Goal: Find specific page/section: Find specific page/section

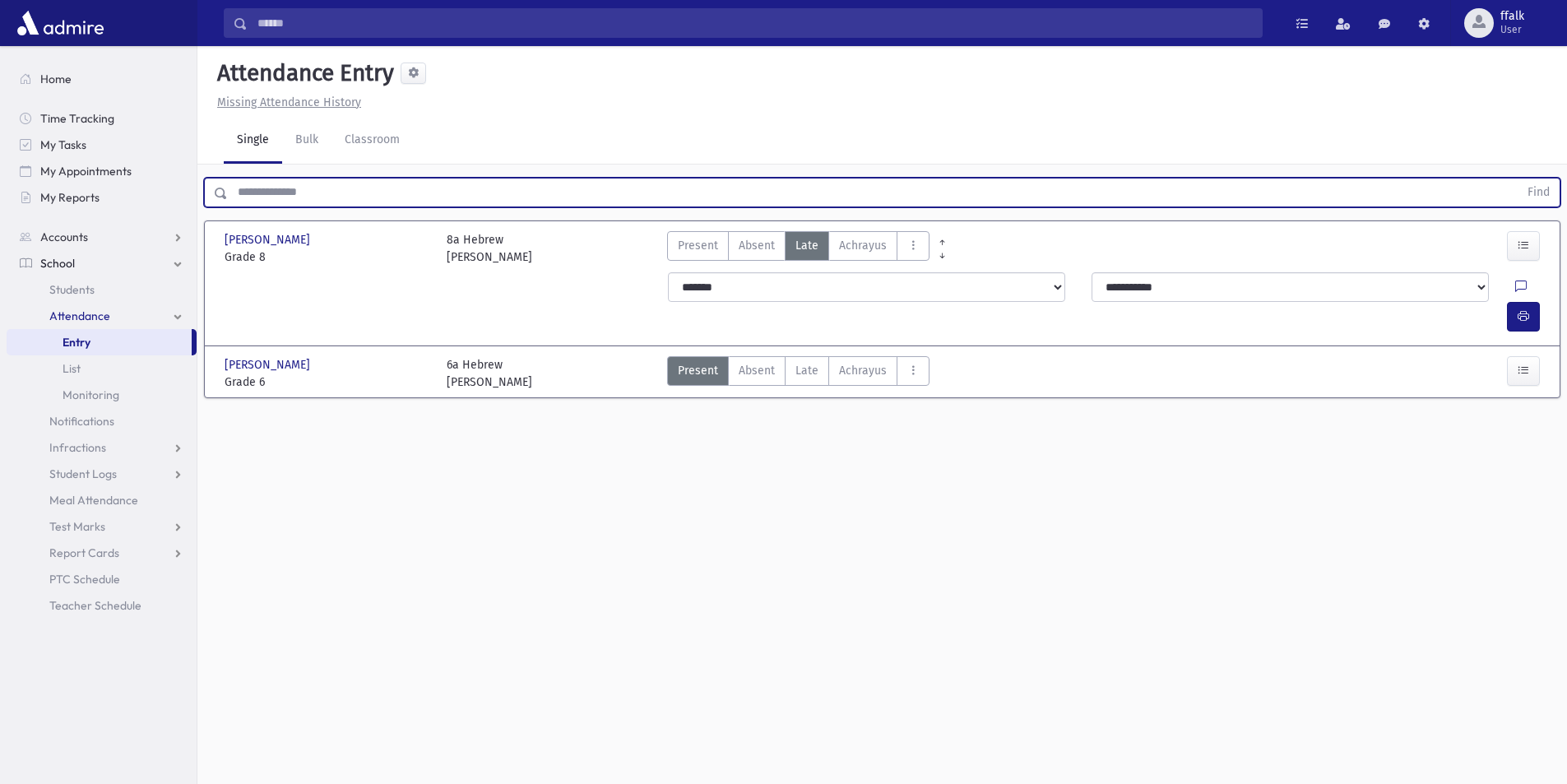
click at [269, 195] on input "text" at bounding box center [873, 192] width 1291 height 30
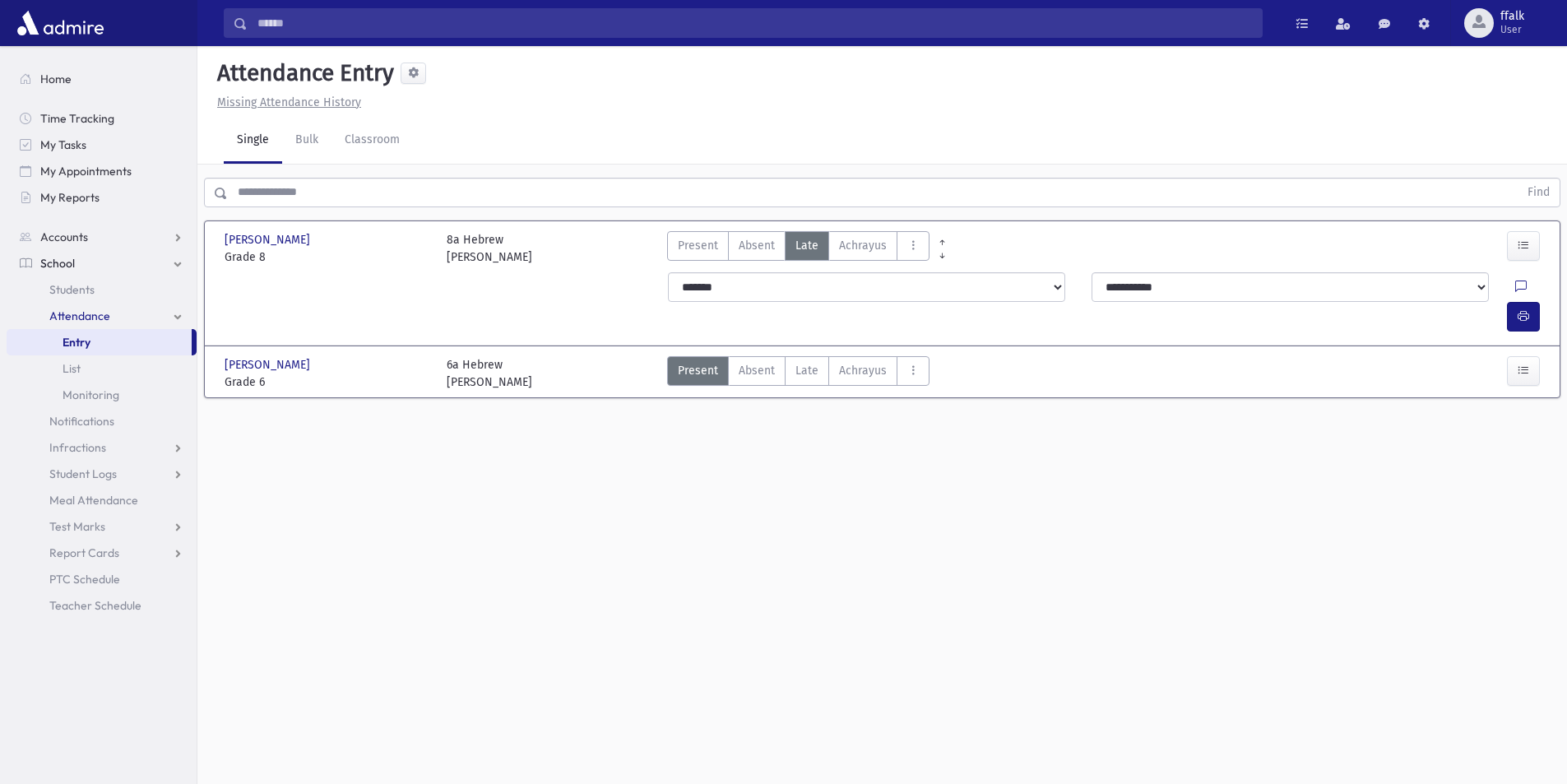
click at [378, 512] on div "Attendance Entry Missing Attendance History Single Bulk Classroom Find Jacobs, …" at bounding box center [882, 415] width 1370 height 737
drag, startPoint x: 318, startPoint y: 77, endPoint x: 148, endPoint y: 101, distance: 171.7
click at [164, 94] on div "Search Results All Accounts" at bounding box center [784, 410] width 1567 height 821
click at [289, 80] on h5 "Attendance Entry" at bounding box center [302, 73] width 183 height 28
drag, startPoint x: 154, startPoint y: 22, endPoint x: 0, endPoint y: 30, distance: 154.2
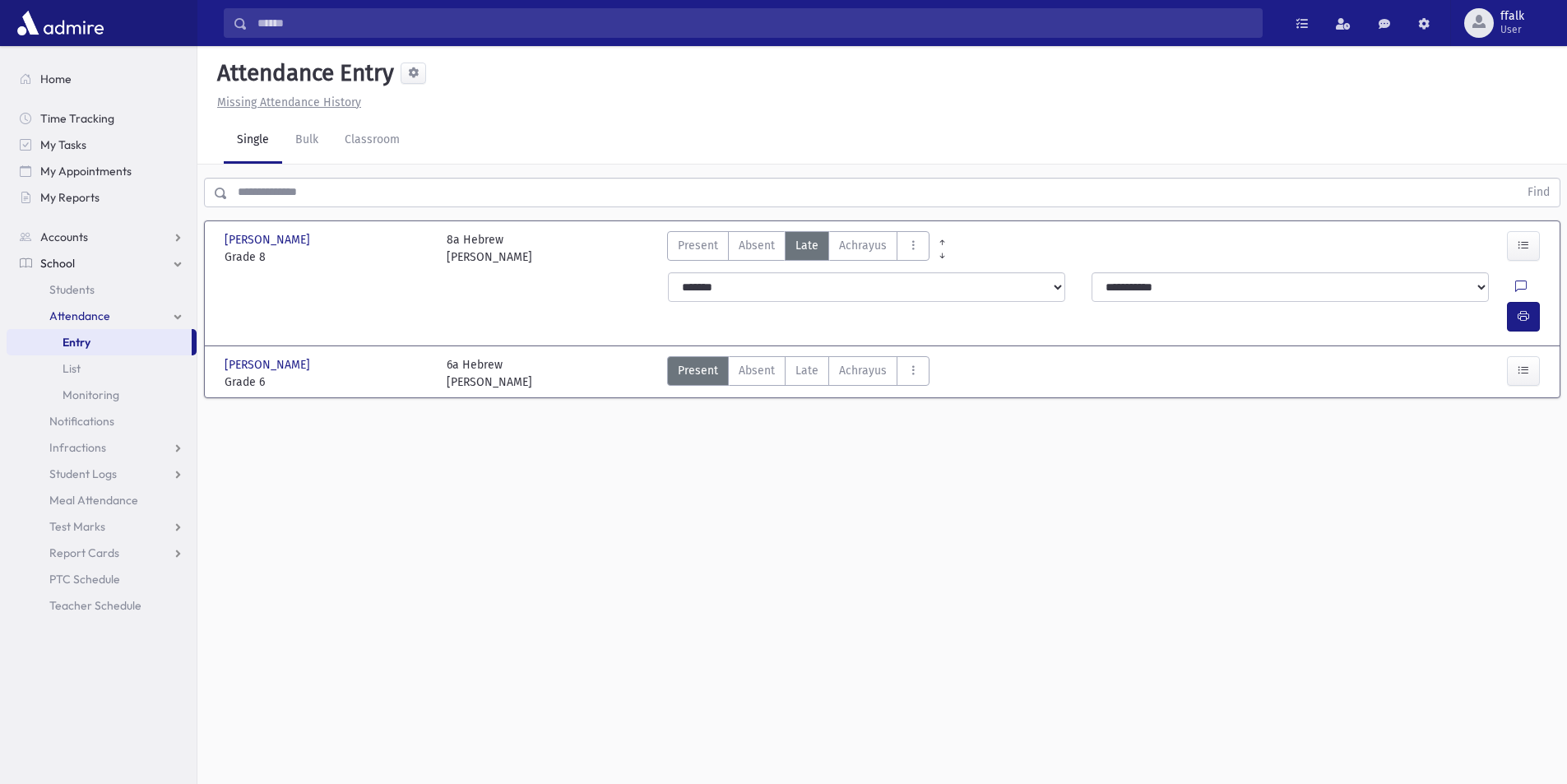
click at [0, 30] on div at bounding box center [98, 23] width 197 height 47
click at [114, 10] on div at bounding box center [98, 23] width 197 height 47
click at [88, 286] on span "Students" at bounding box center [72, 289] width 46 height 15
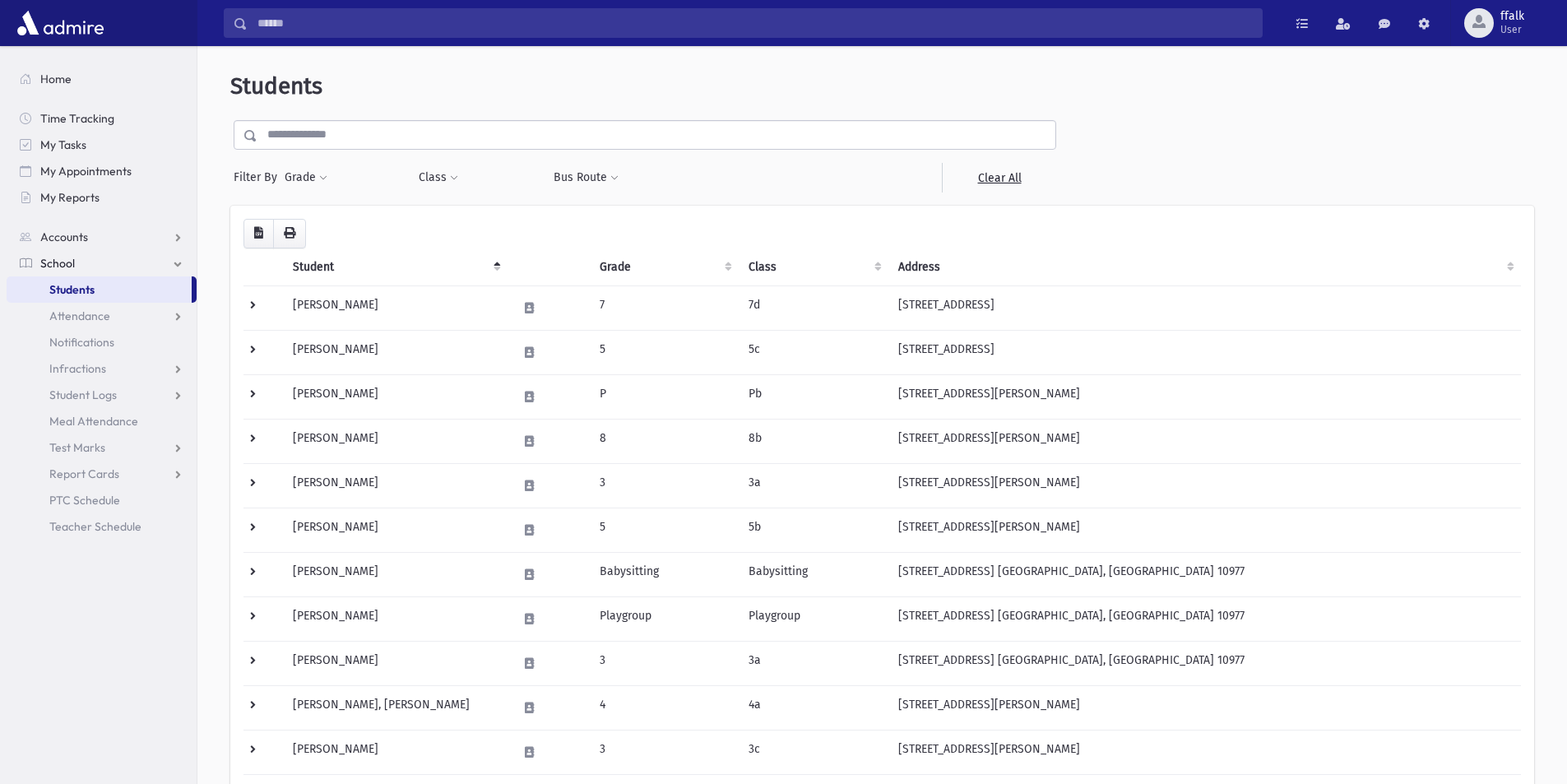
click at [326, 142] on input "text" at bounding box center [657, 135] width 798 height 30
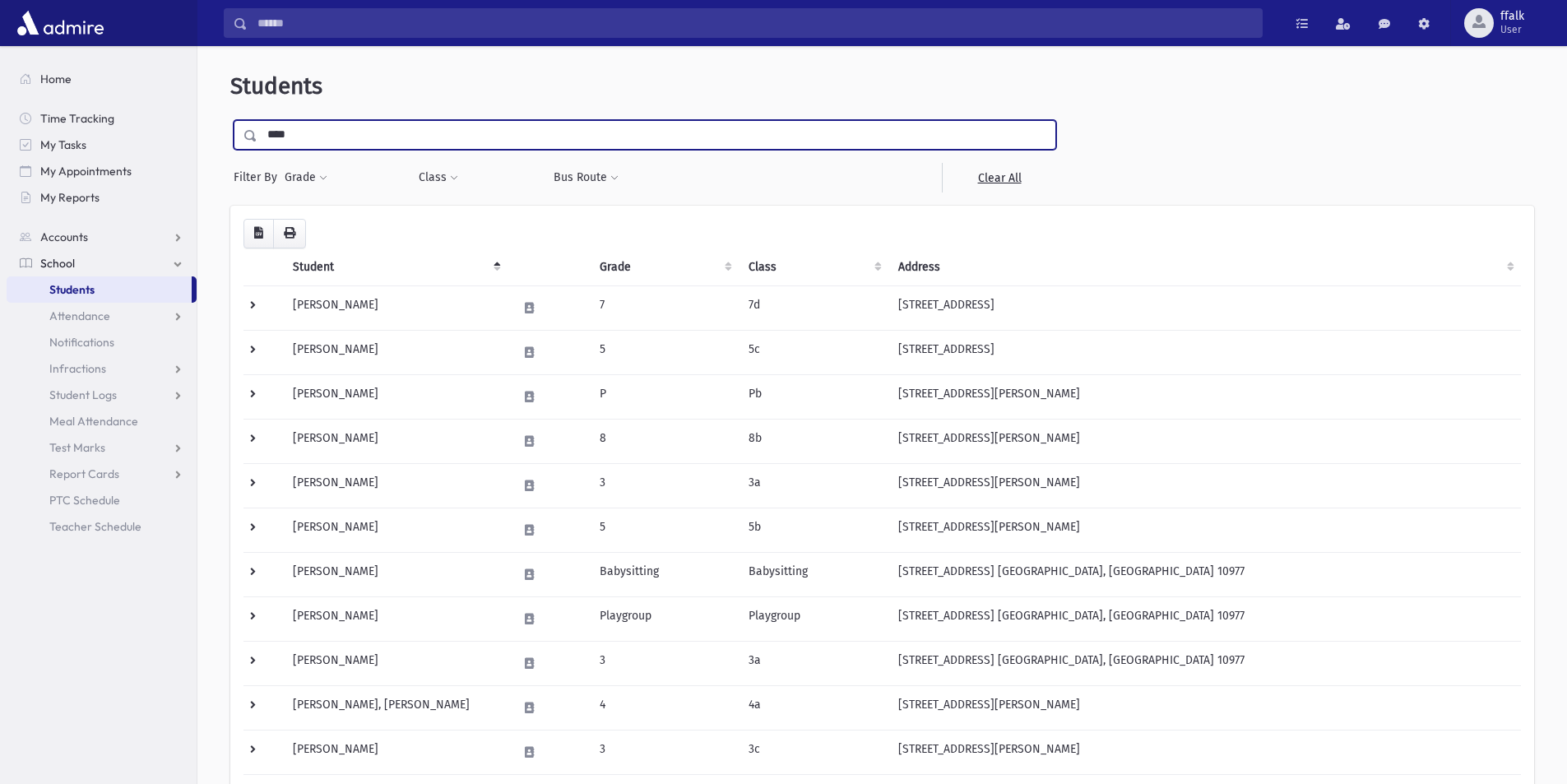
type input "****"
click at [231, 120] on input "submit" at bounding box center [254, 131] width 47 height 22
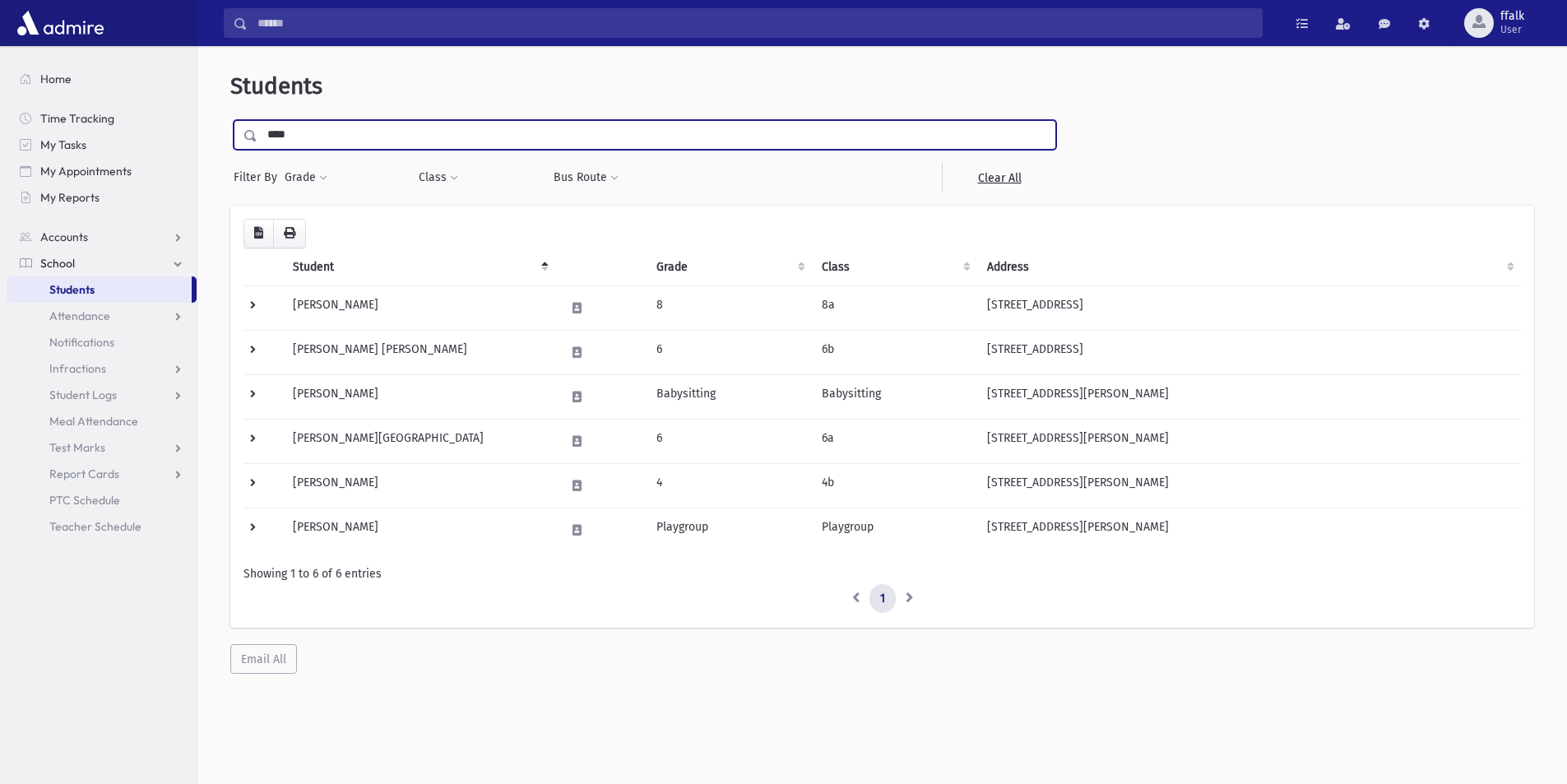
drag, startPoint x: 299, startPoint y: 134, endPoint x: 251, endPoint y: 133, distance: 48.0
click at [251, 133] on div "****" at bounding box center [645, 135] width 823 height 30
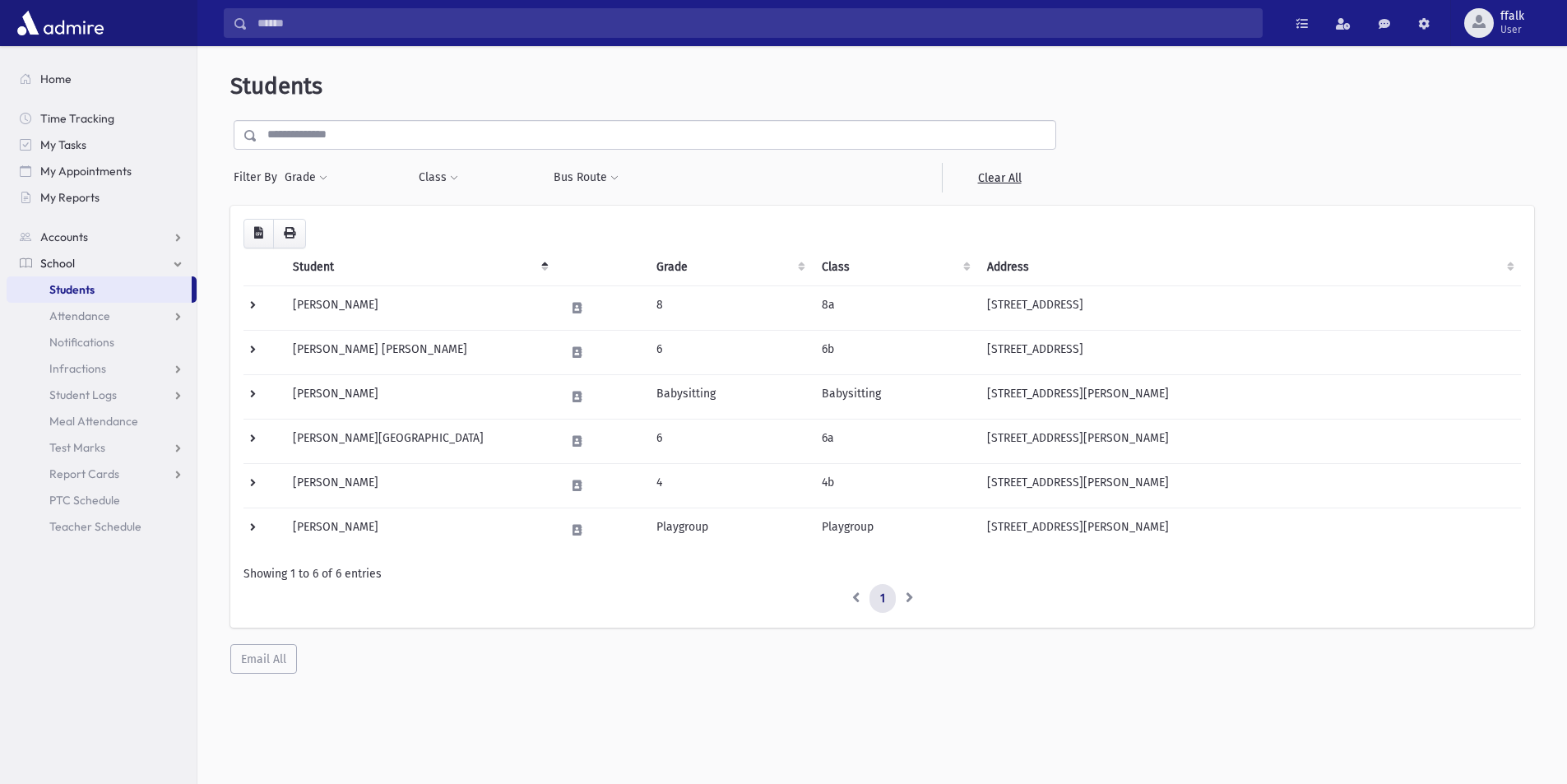
click at [110, 285] on link "Students" at bounding box center [99, 289] width 185 height 27
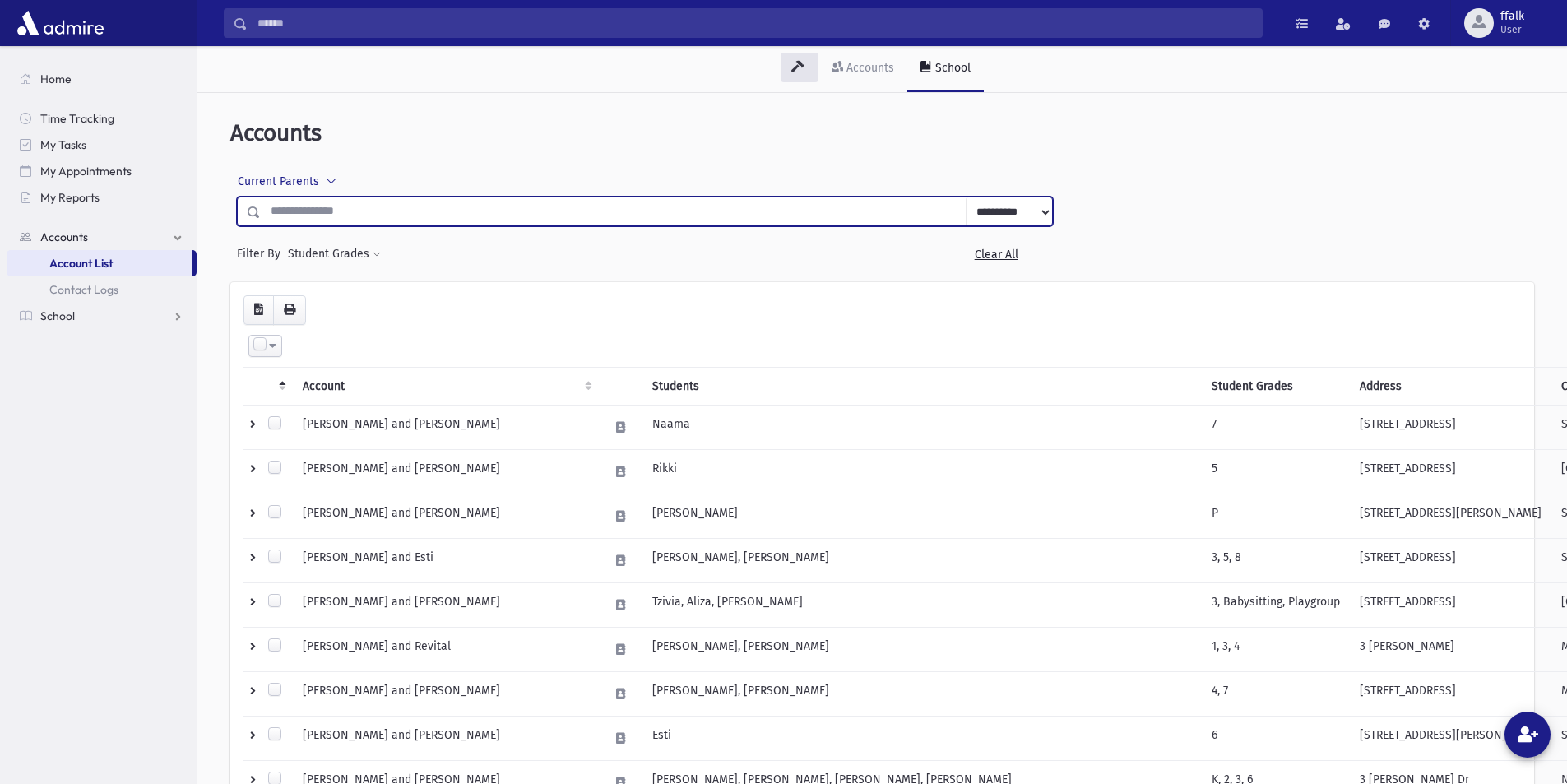
click at [327, 207] on input "text" at bounding box center [613, 212] width 706 height 30
drag, startPoint x: 328, startPoint y: 213, endPoint x: 433, endPoint y: 213, distance: 105.0
click at [431, 216] on input "text" at bounding box center [613, 212] width 706 height 30
drag, startPoint x: 432, startPoint y: 212, endPoint x: 412, endPoint y: 223, distance: 22.8
click at [412, 223] on input "text" at bounding box center [613, 212] width 706 height 30
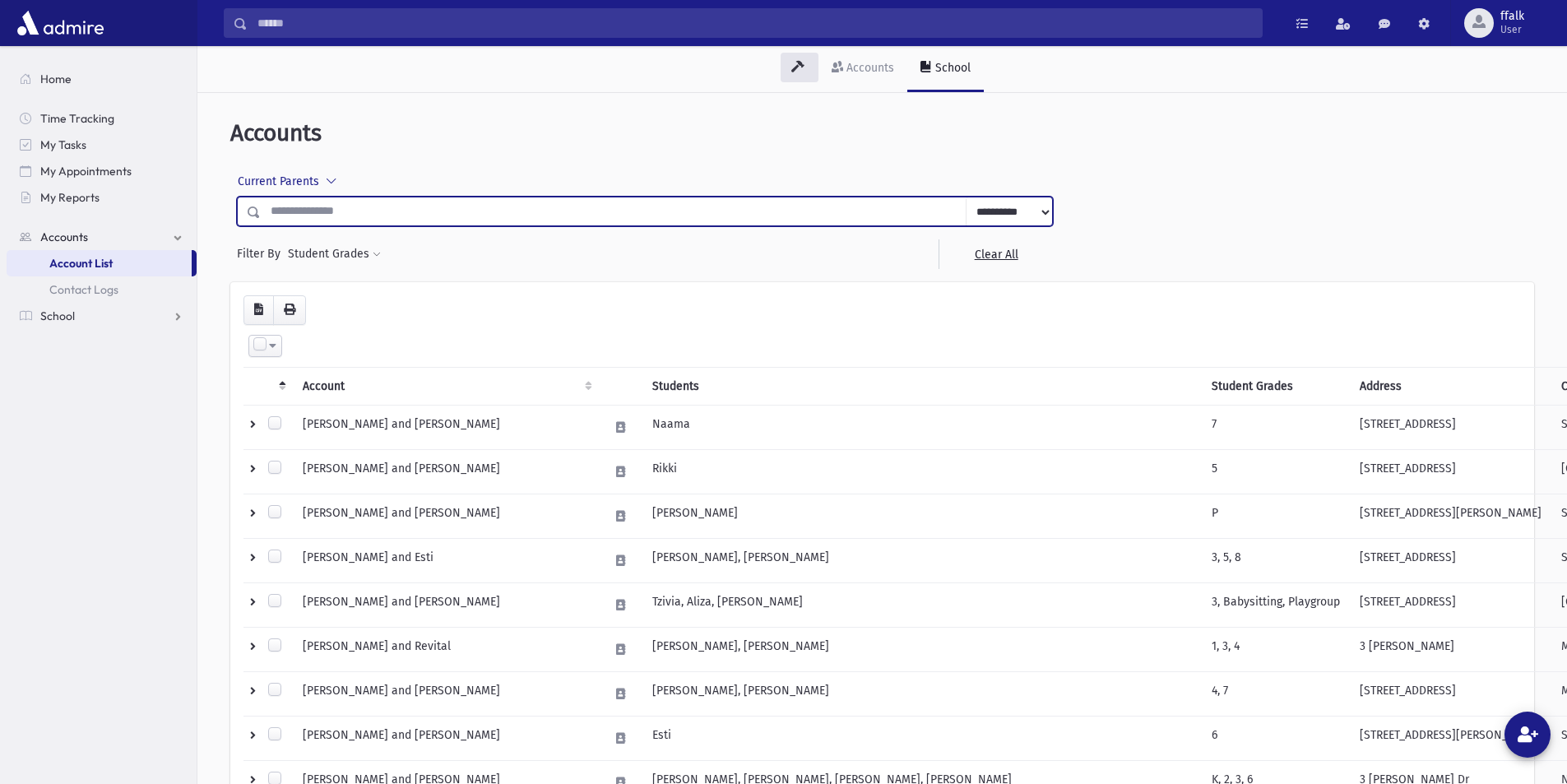
click at [410, 233] on div "**********" at bounding box center [645, 218] width 829 height 102
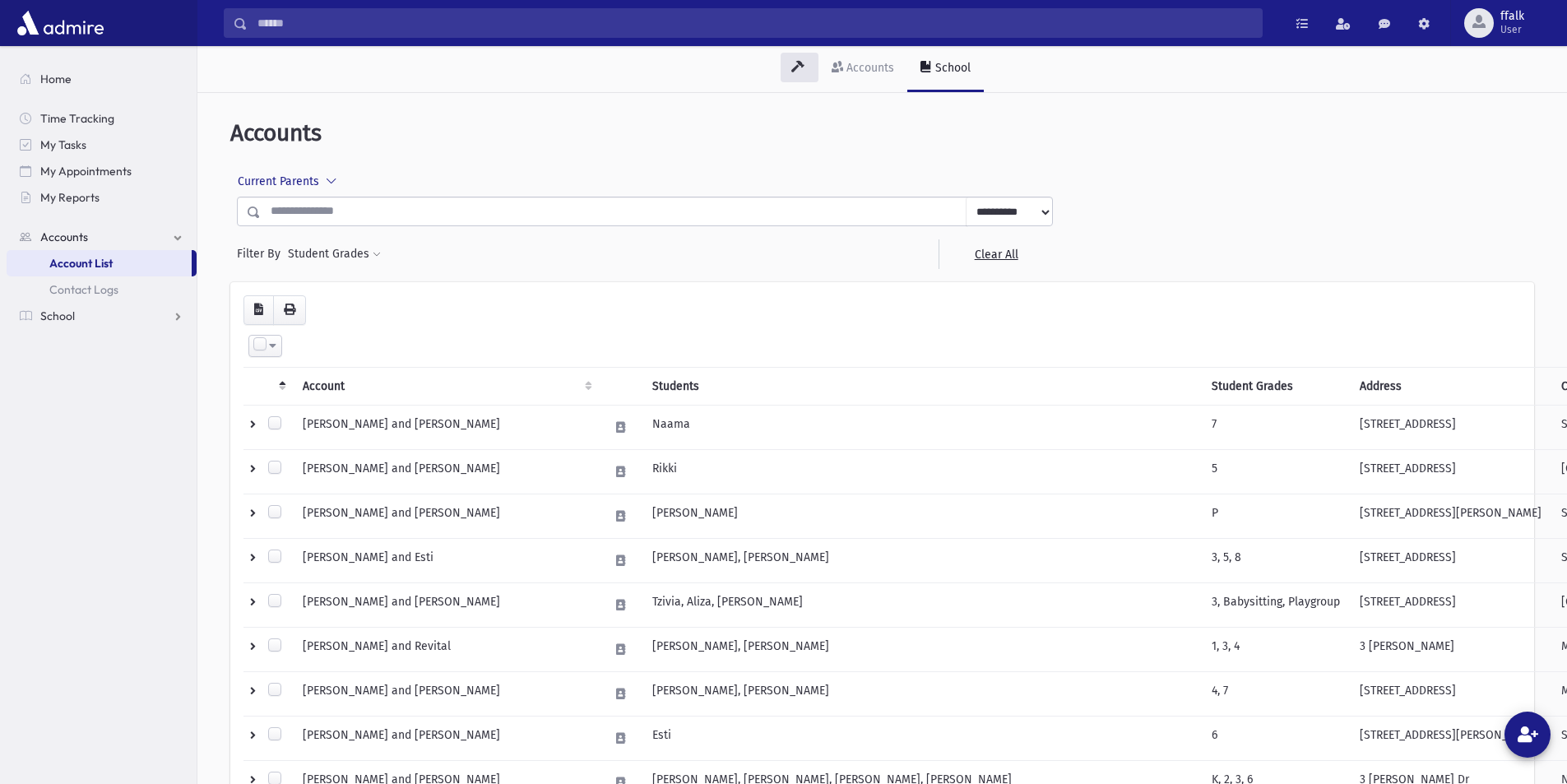
click at [412, 211] on input "text" at bounding box center [613, 212] width 706 height 30
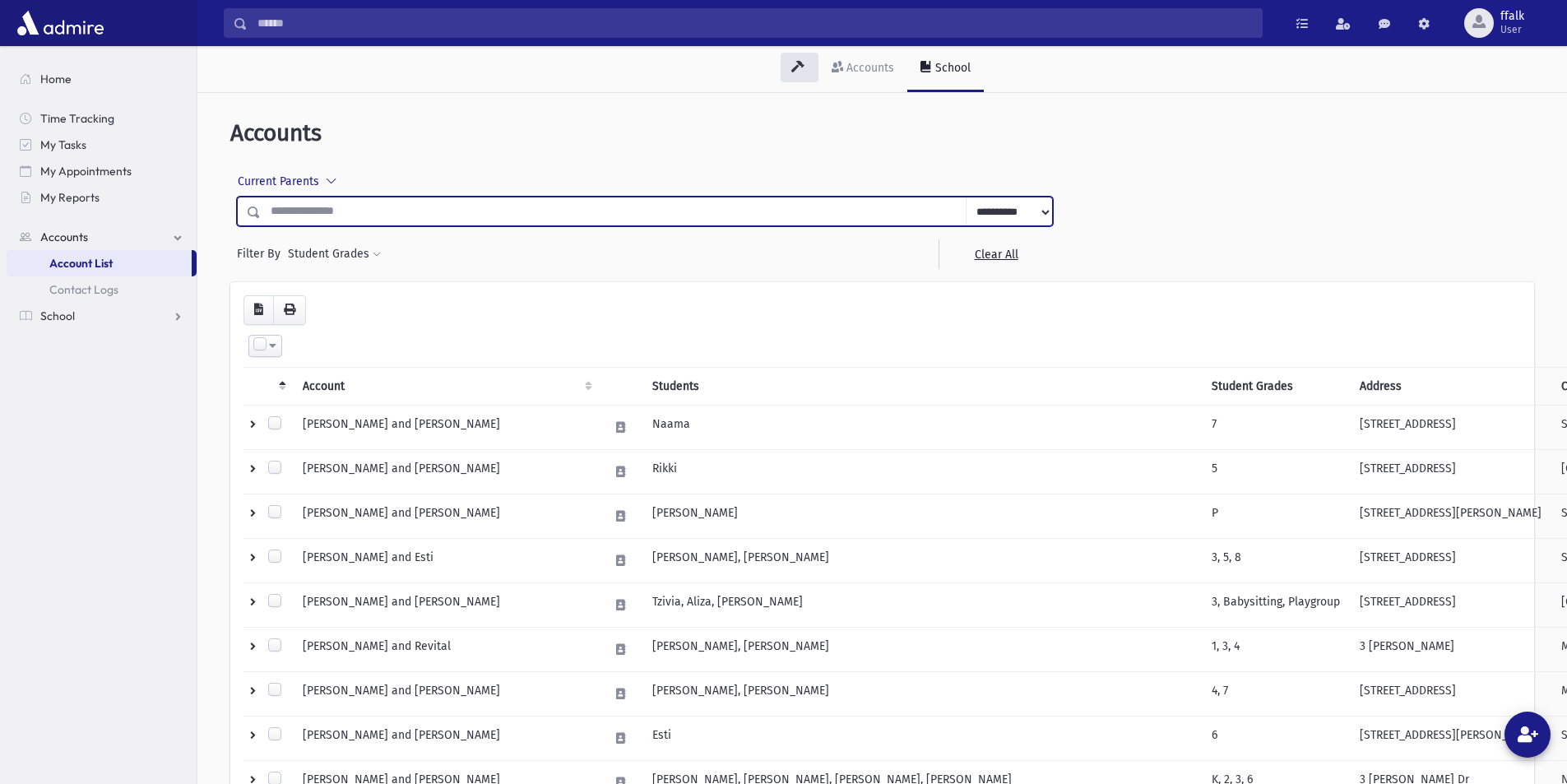
click at [376, 170] on div "Current Parents All Parents Current Parents" at bounding box center [645, 182] width 816 height 30
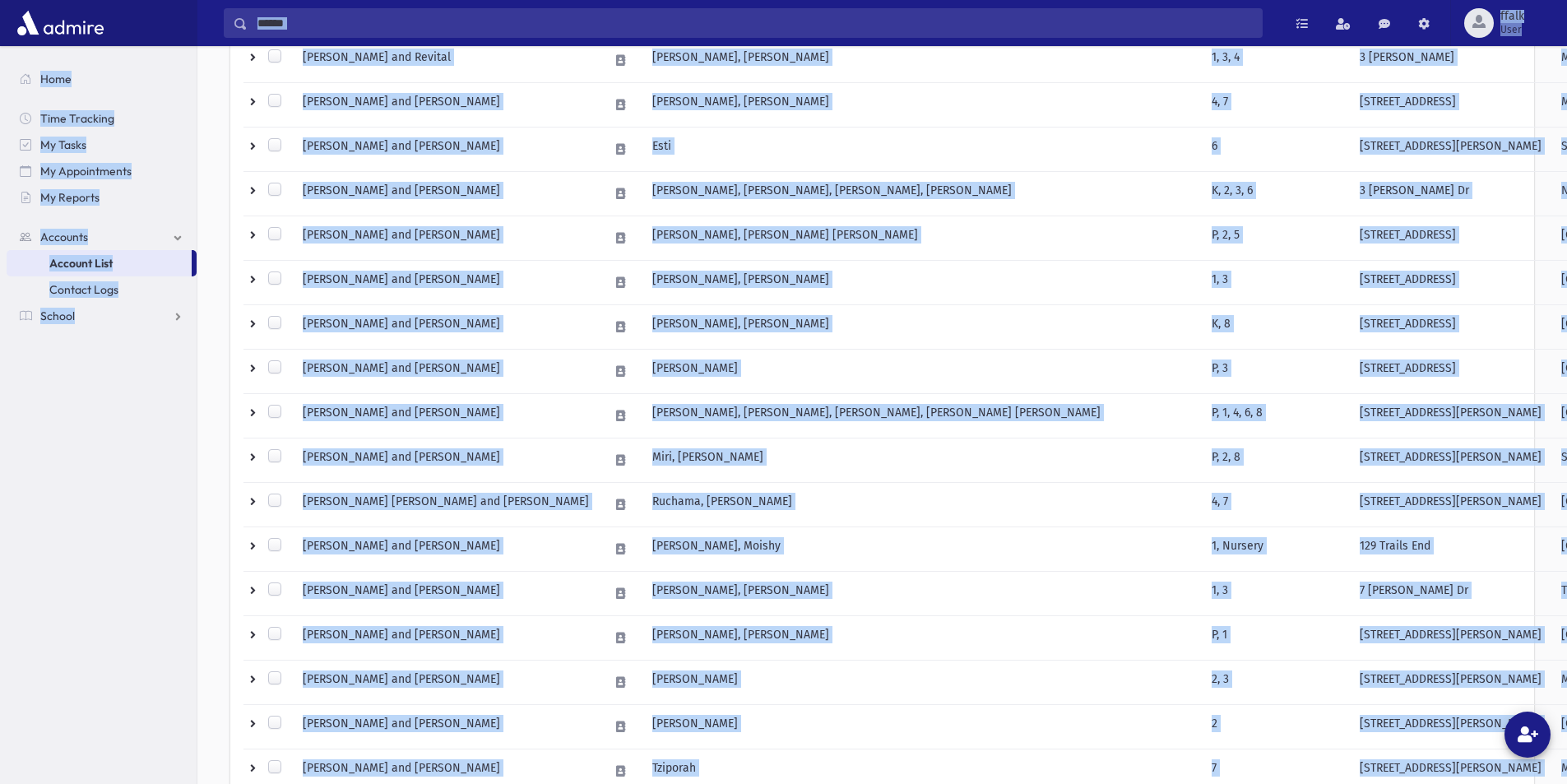
scroll to position [584, 0]
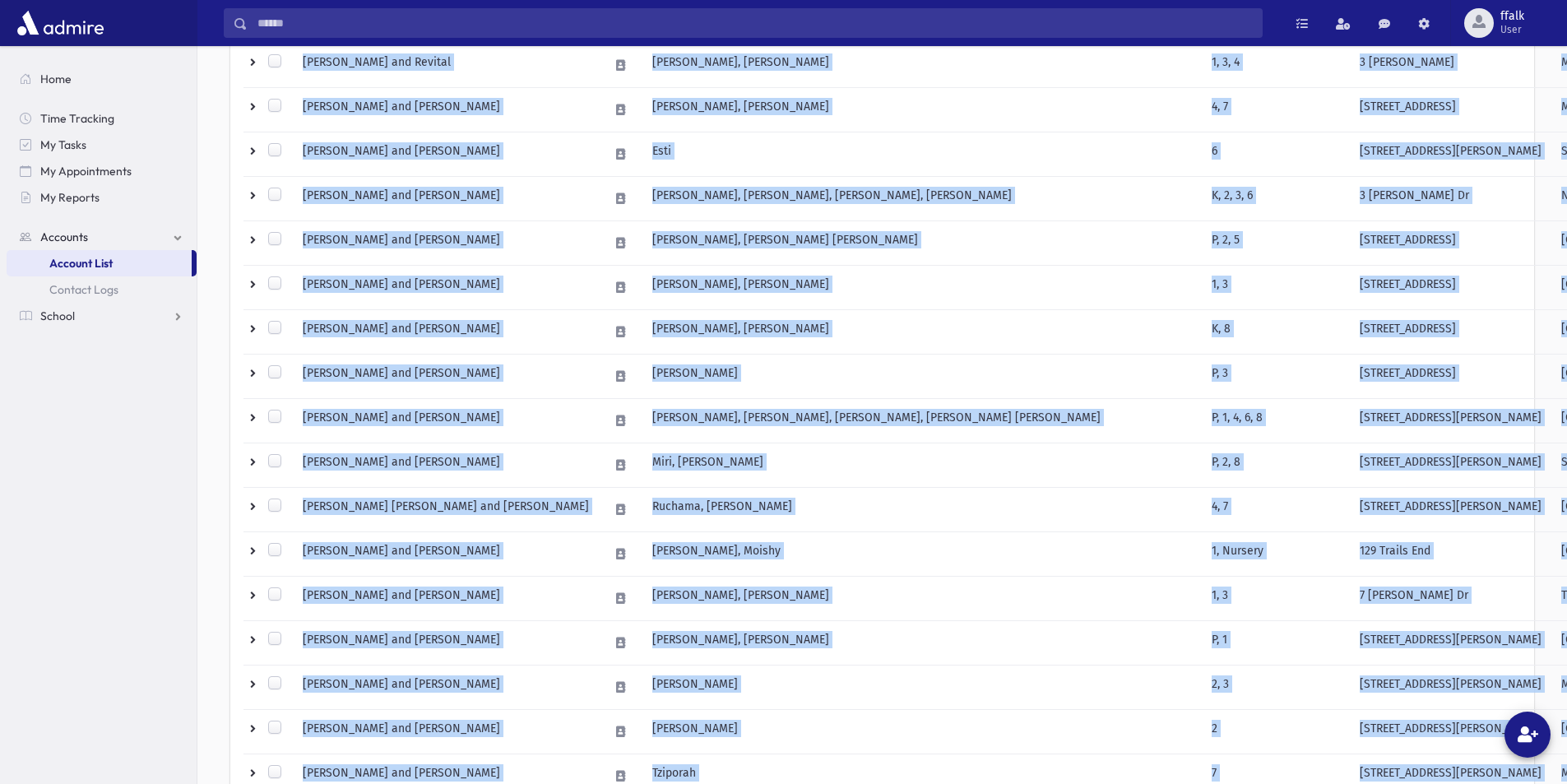
drag, startPoint x: 473, startPoint y: 647, endPoint x: 220, endPoint y: 124, distance: 581.0
click at [221, 133] on div "**********" at bounding box center [883, 279] width 1357 height 1526
drag, startPoint x: 175, startPoint y: 86, endPoint x: 187, endPoint y: 84, distance: 12.2
click at [177, 86] on link "Home" at bounding box center [102, 78] width 190 height 27
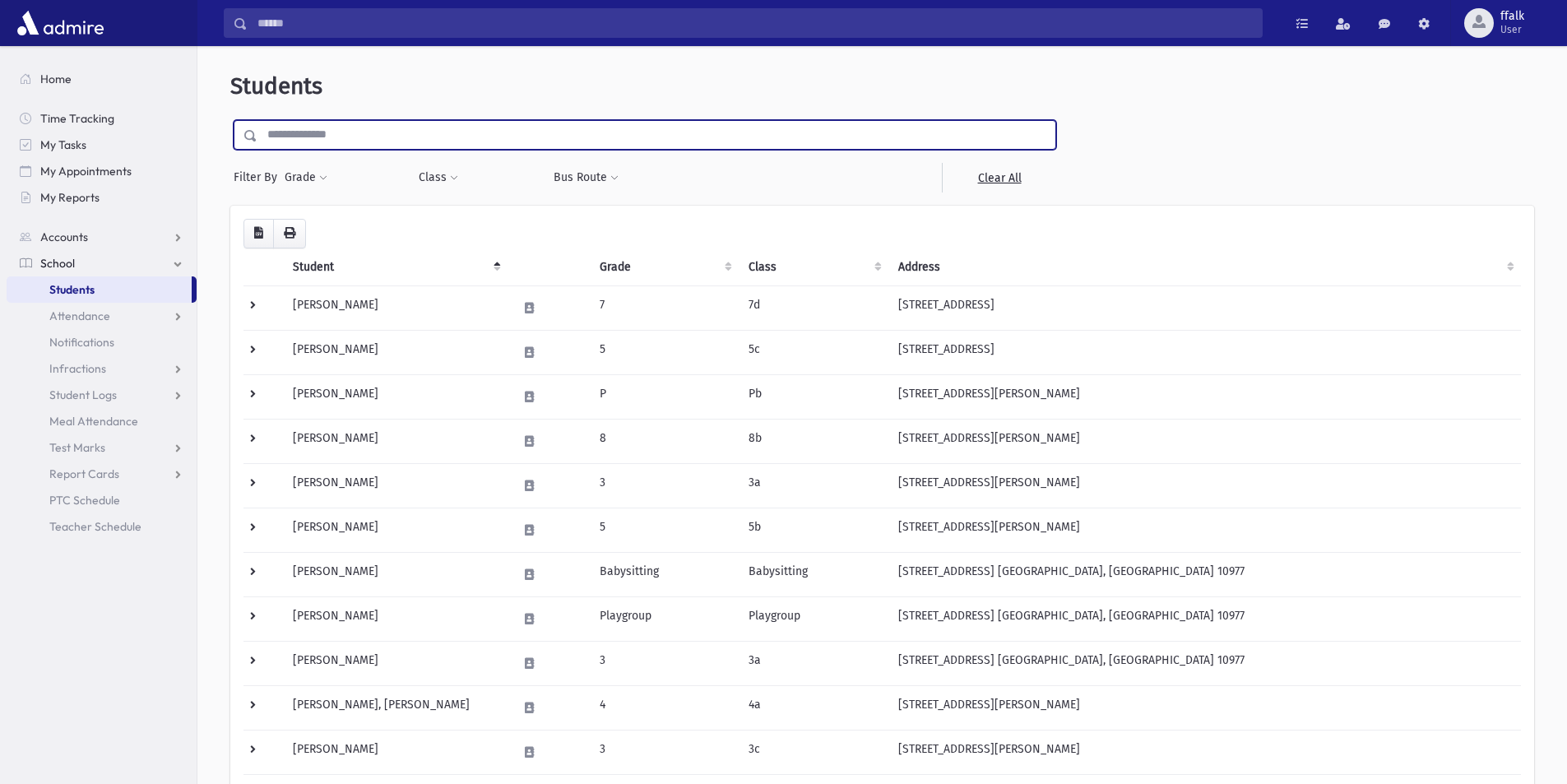
click at [284, 142] on input "text" at bounding box center [657, 135] width 798 height 30
drag, startPoint x: 287, startPoint y: 131, endPoint x: 303, endPoint y: 127, distance: 16.5
click at [303, 127] on input "text" at bounding box center [657, 135] width 798 height 30
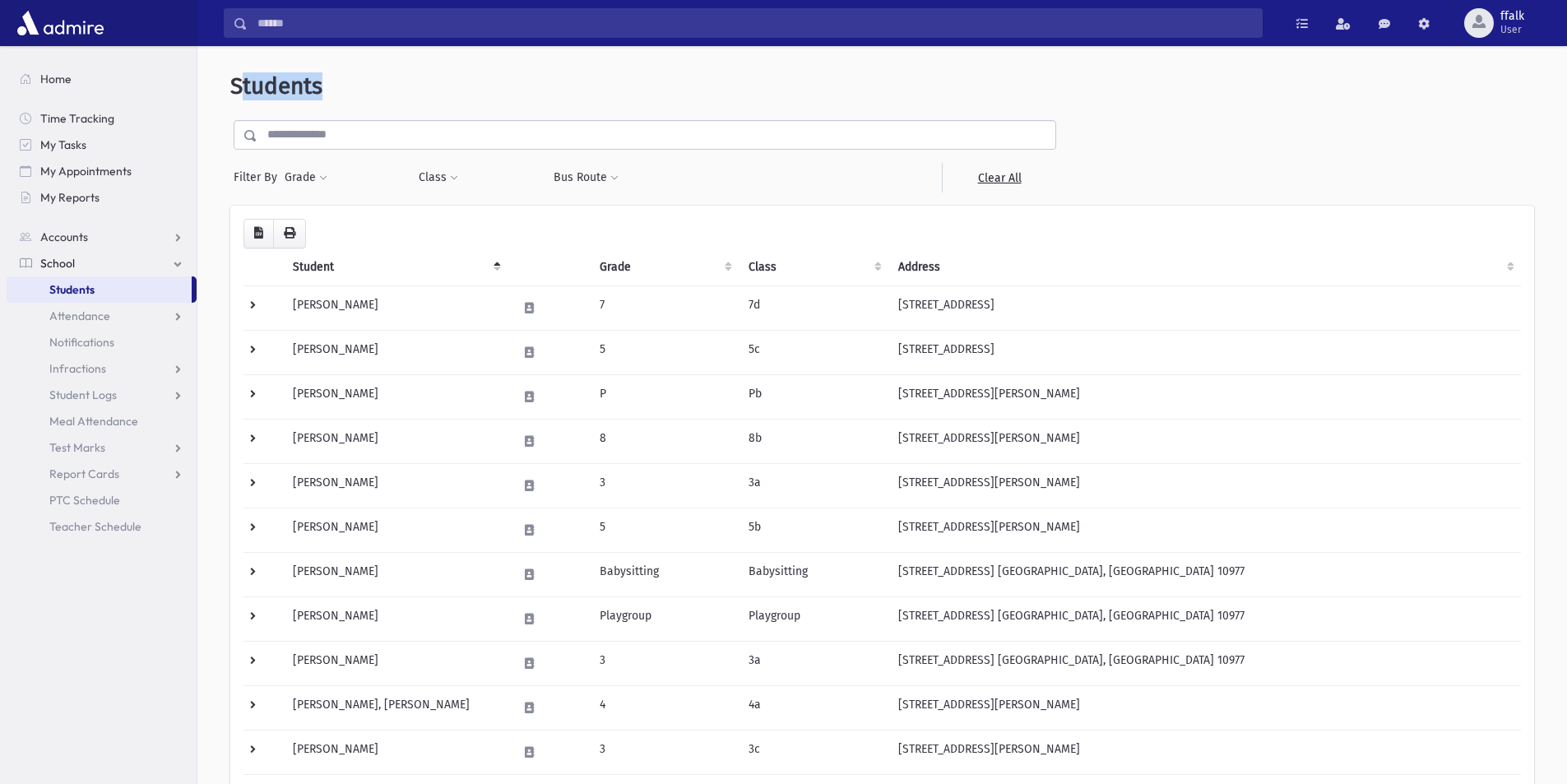
drag, startPoint x: 327, startPoint y: 80, endPoint x: 254, endPoint y: 85, distance: 73.2
click at [245, 86] on header "Students" at bounding box center [883, 86] width 1305 height 28
click at [294, 95] on span "Students" at bounding box center [276, 85] width 92 height 27
drag, startPoint x: 296, startPoint y: 88, endPoint x: 325, endPoint y: 94, distance: 29.6
click at [325, 94] on header "Students" at bounding box center [883, 86] width 1305 height 28
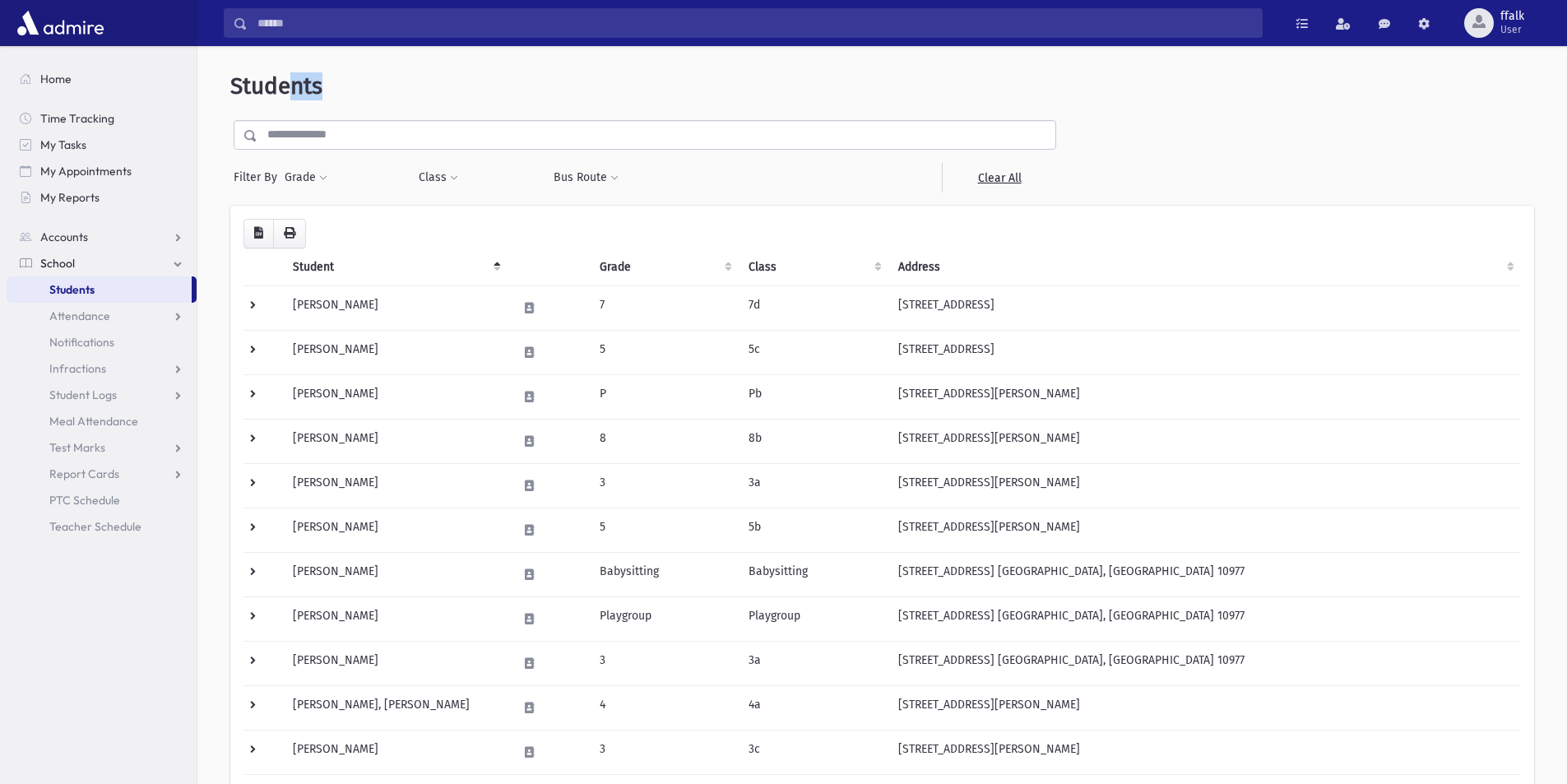
click at [325, 92] on header "Students" at bounding box center [883, 86] width 1305 height 28
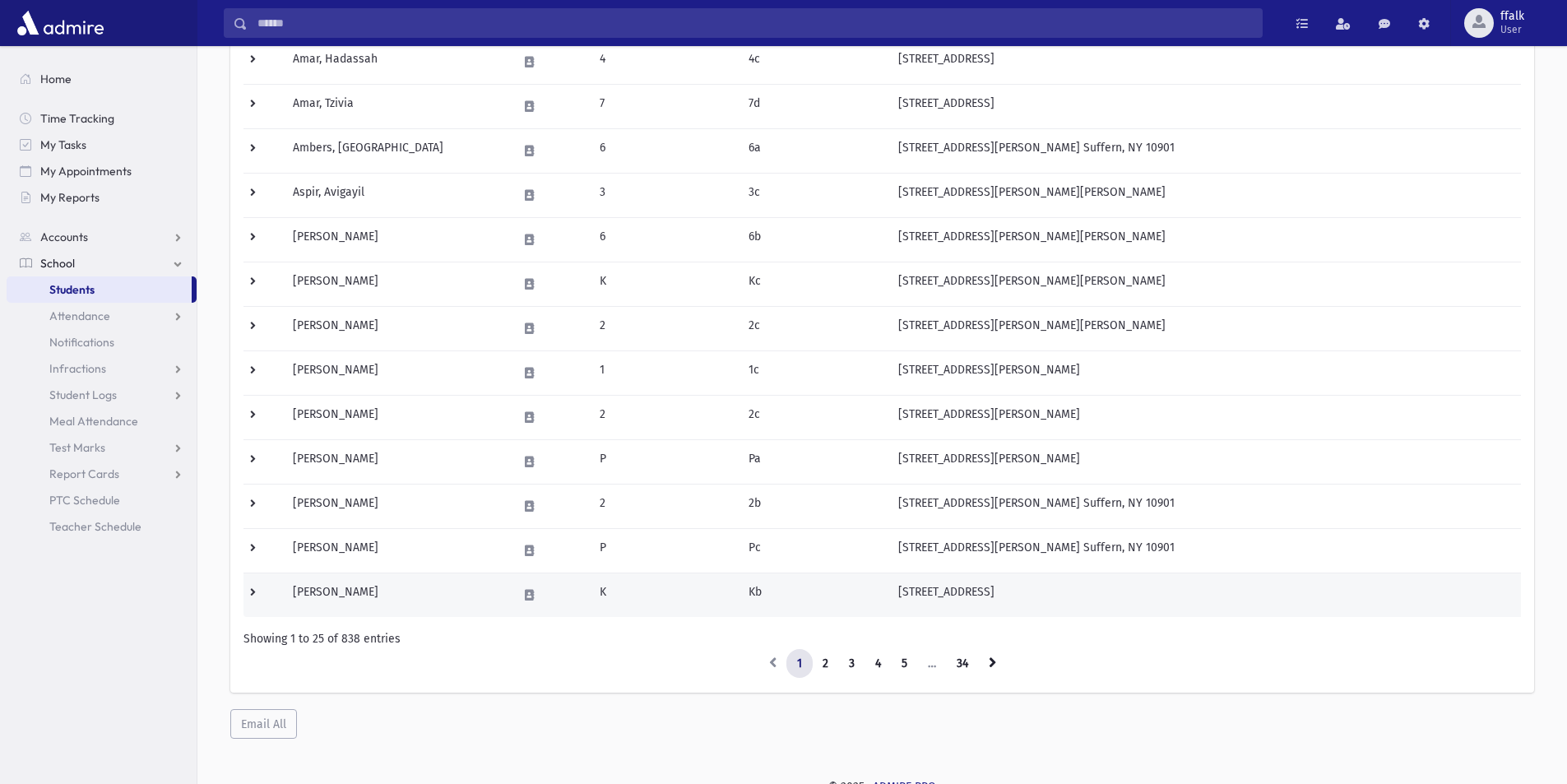
scroll to position [790, 0]
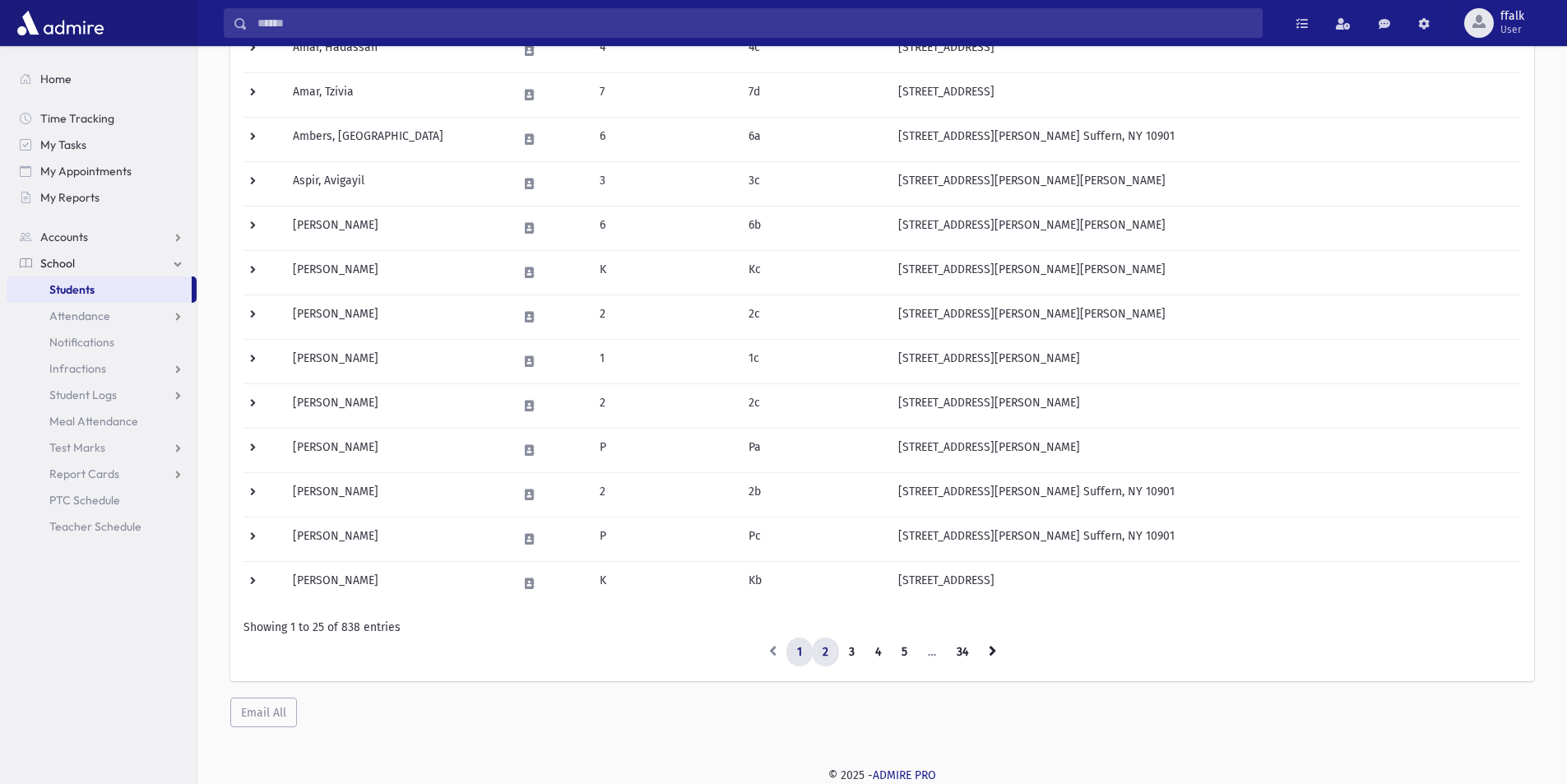
click at [823, 645] on link "2" at bounding box center [825, 652] width 27 height 30
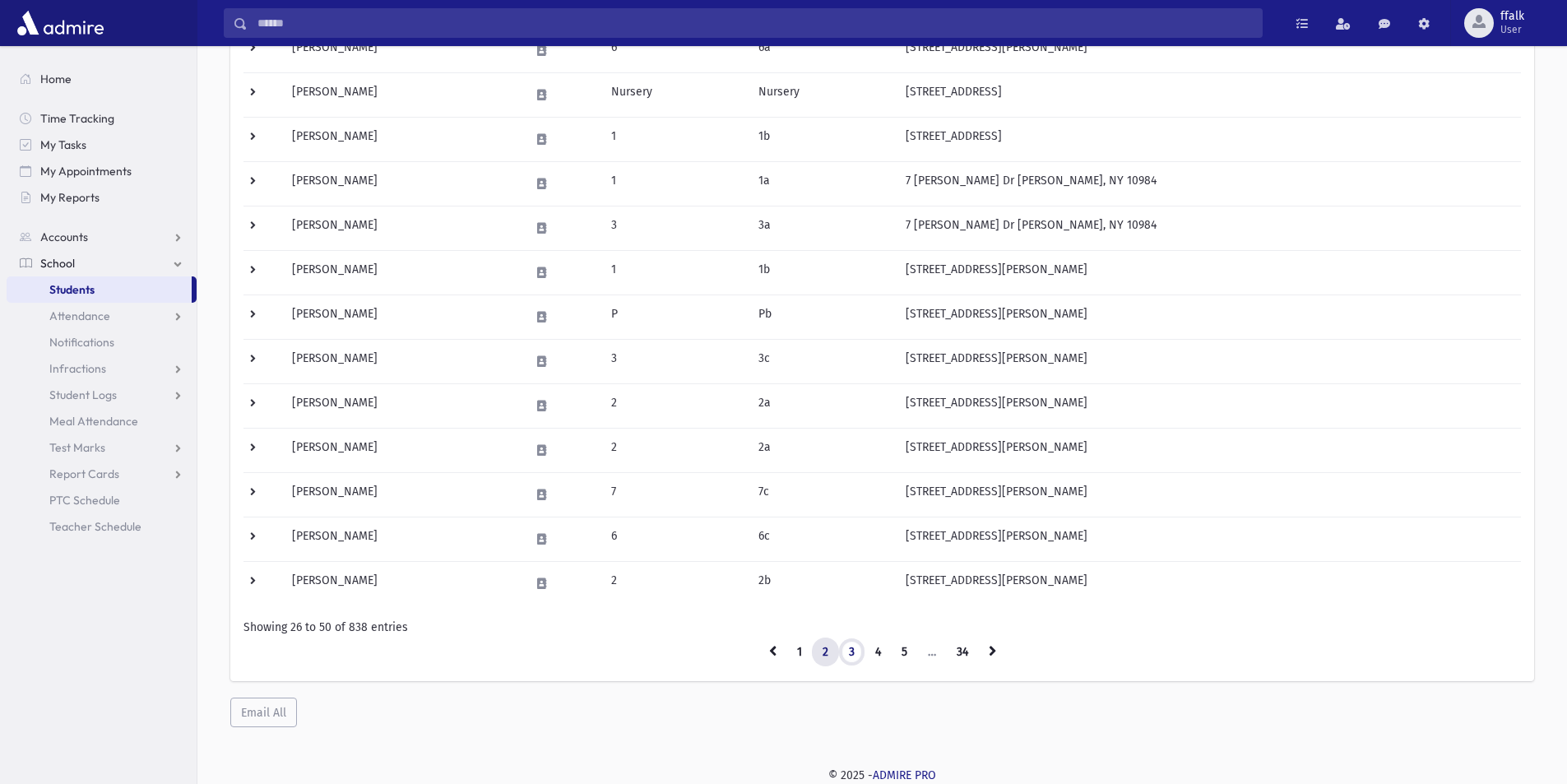
click at [848, 648] on link "3" at bounding box center [851, 652] width 27 height 30
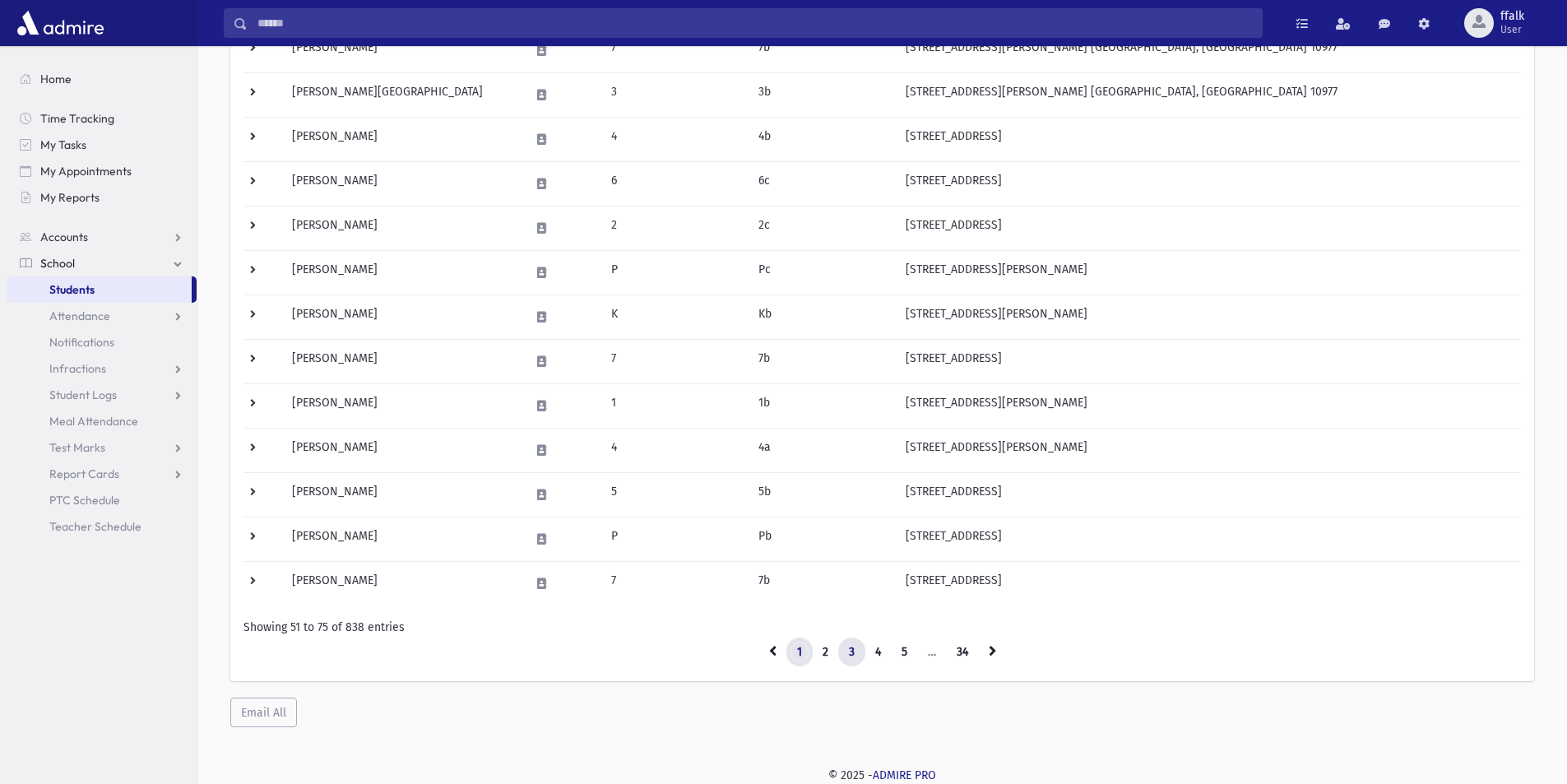
click at [793, 641] on link "1" at bounding box center [799, 652] width 27 height 30
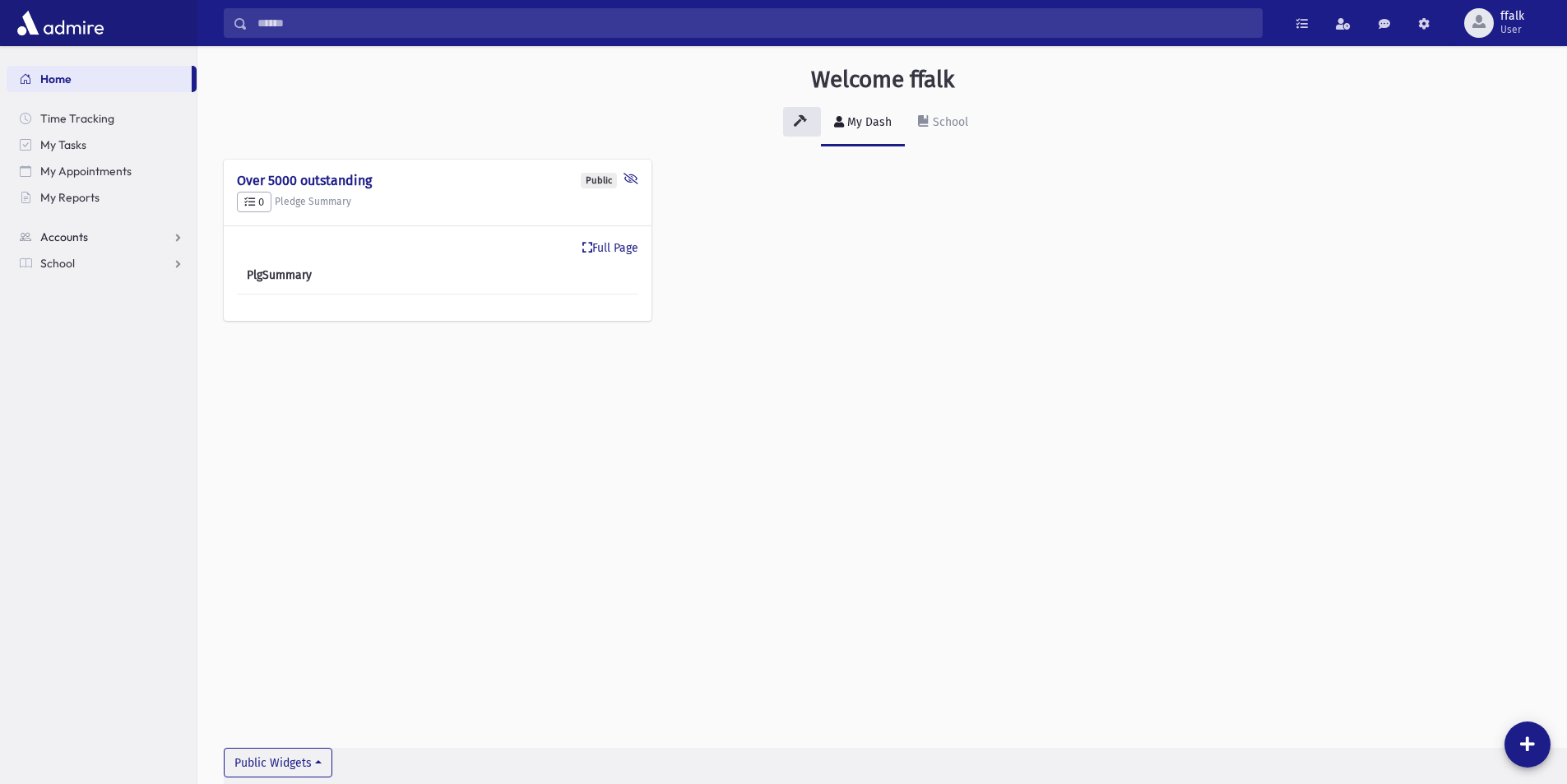
click at [79, 233] on span "Accounts" at bounding box center [64, 237] width 48 height 15
click at [67, 312] on span "School" at bounding box center [57, 315] width 35 height 15
click at [88, 289] on span "Students" at bounding box center [72, 289] width 46 height 15
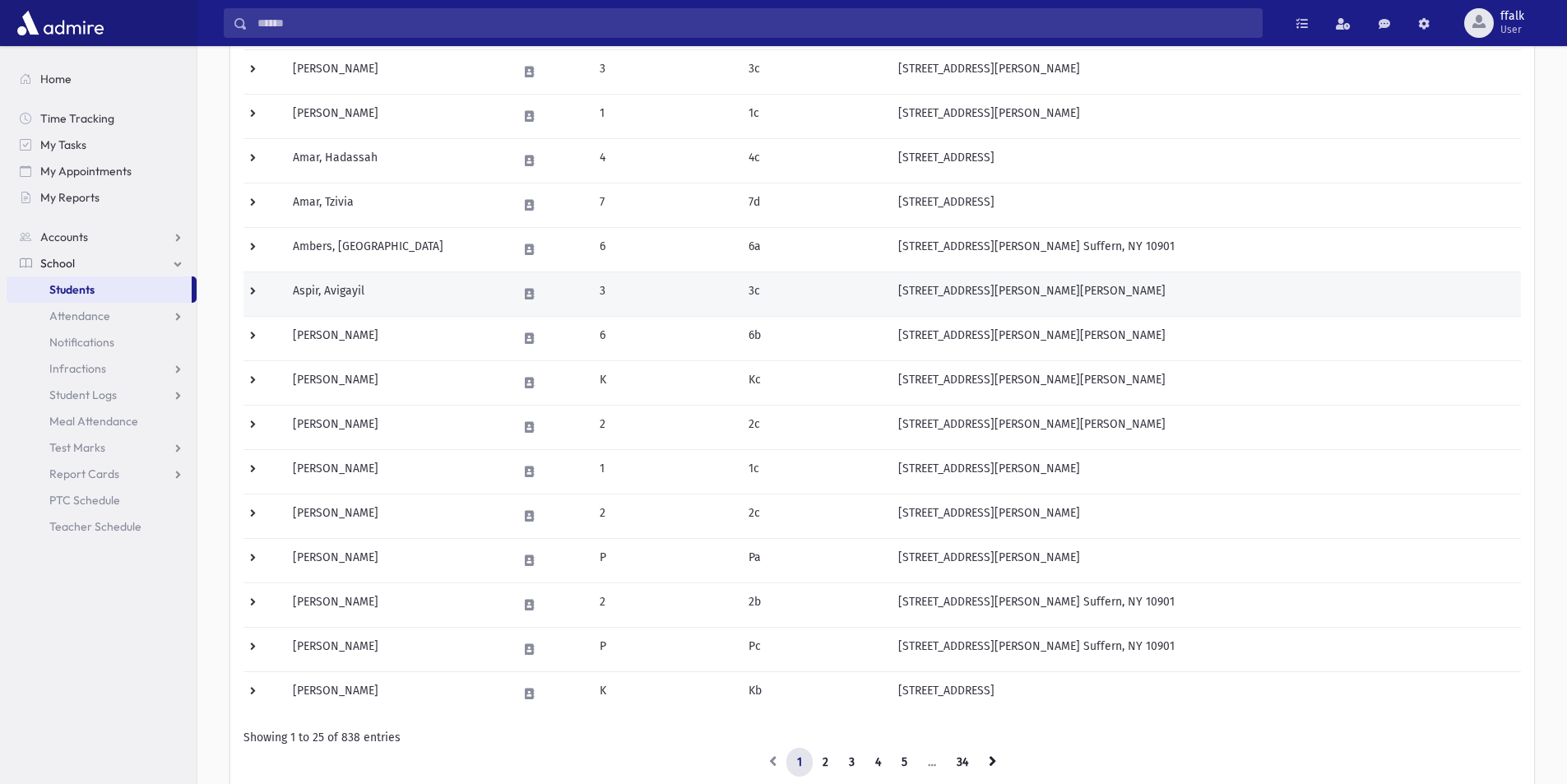
scroll to position [790, 0]
